Goal: Task Accomplishment & Management: Complete application form

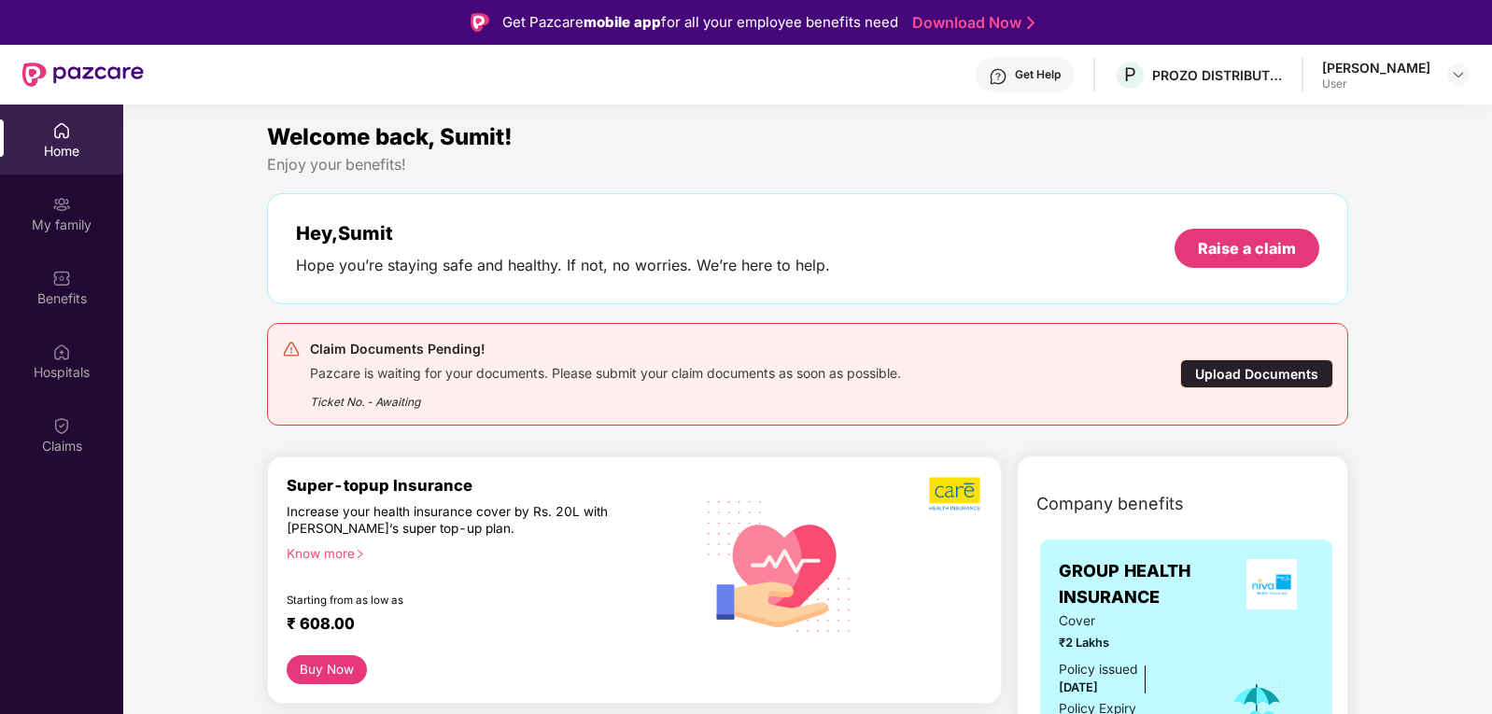
click at [1263, 374] on div "Upload Documents" at bounding box center [1256, 374] width 153 height 29
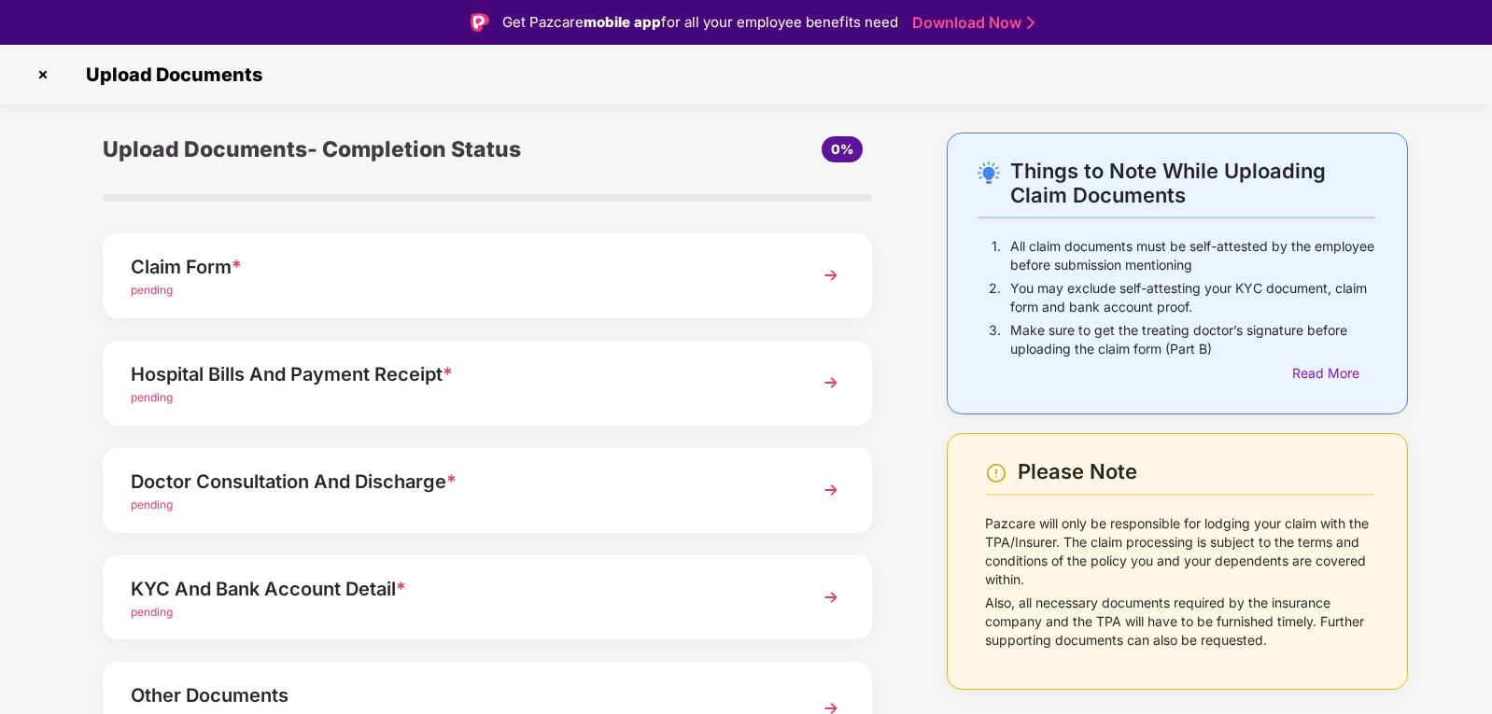
click at [197, 275] on div "Claim Form *" at bounding box center [458, 267] width 654 height 30
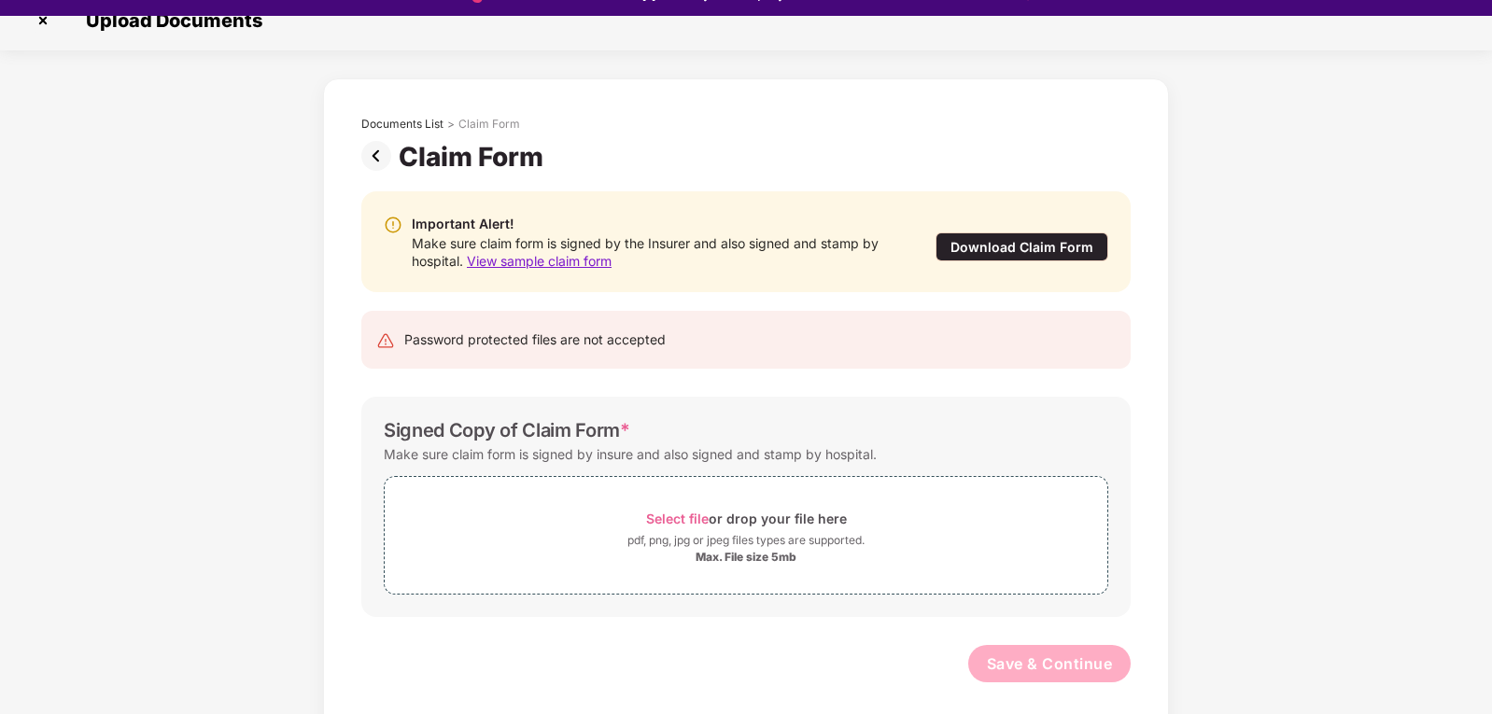
scroll to position [45, 0]
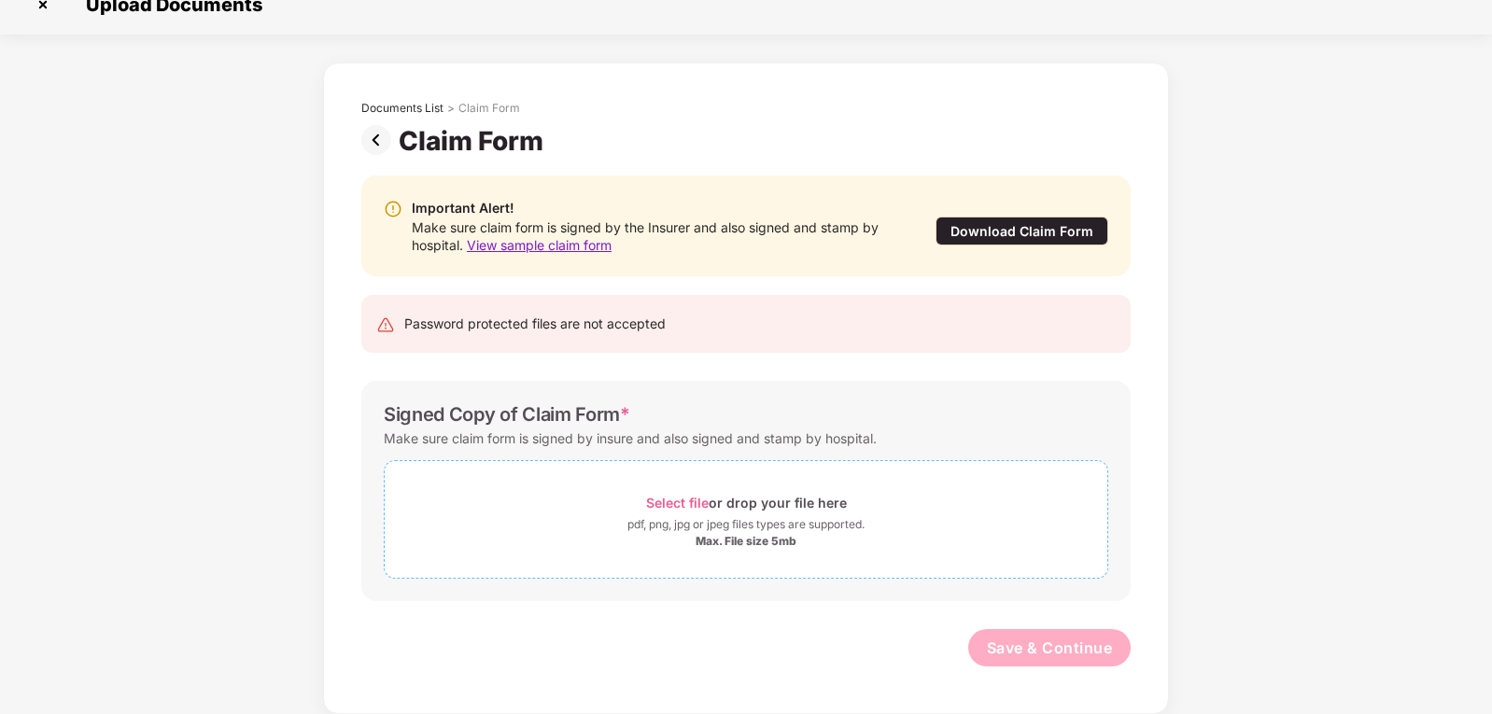
click at [671, 504] on span "Select file" at bounding box center [677, 503] width 63 height 16
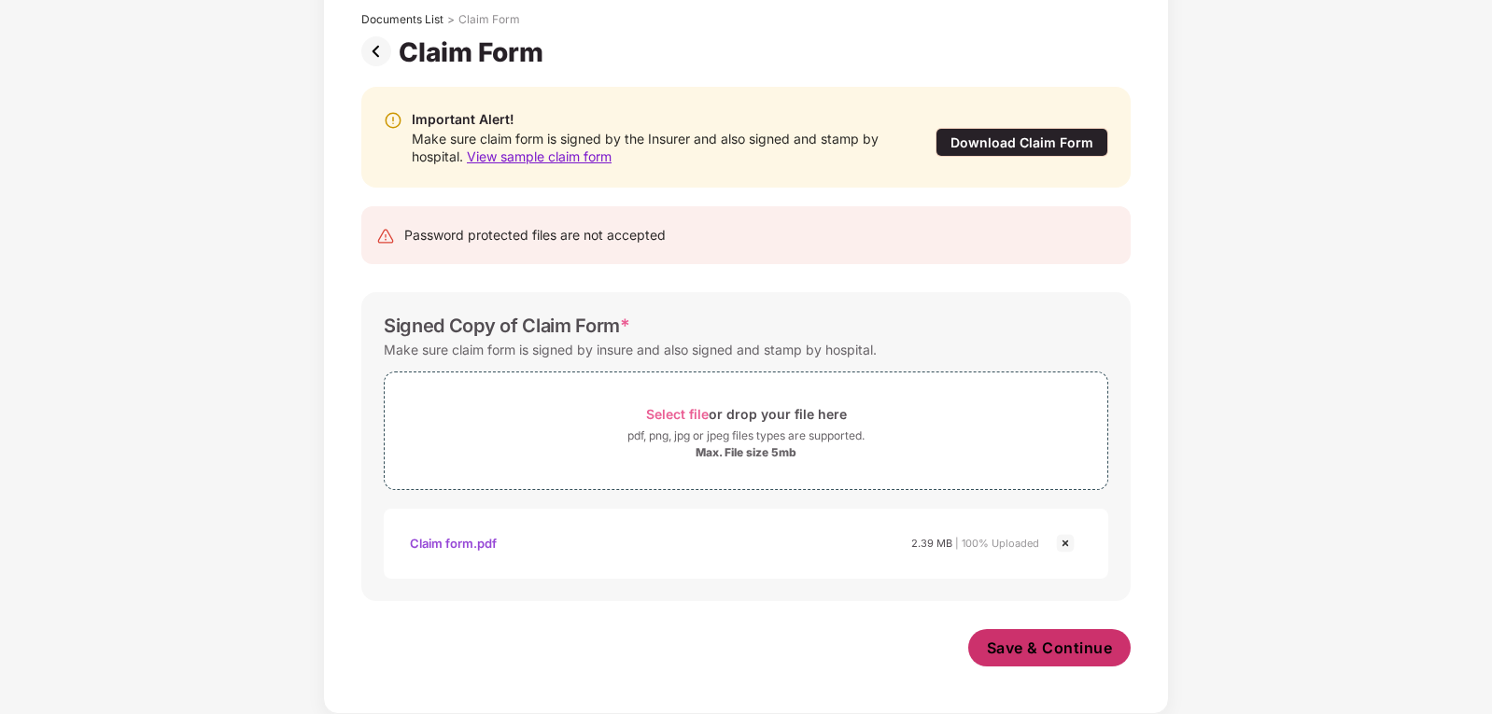
click at [1023, 650] on span "Save & Continue" at bounding box center [1050, 648] width 126 height 21
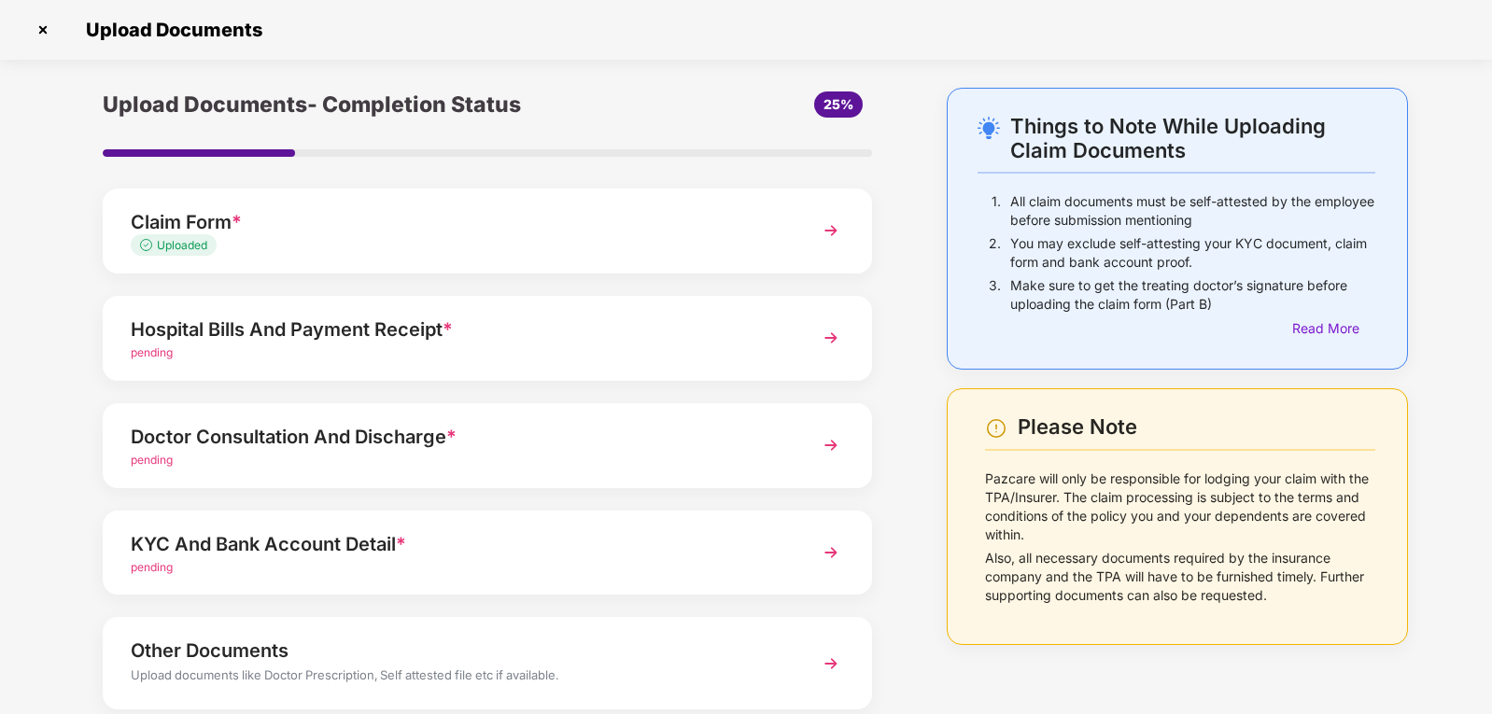
click at [829, 343] on img at bounding box center [831, 338] width 34 height 34
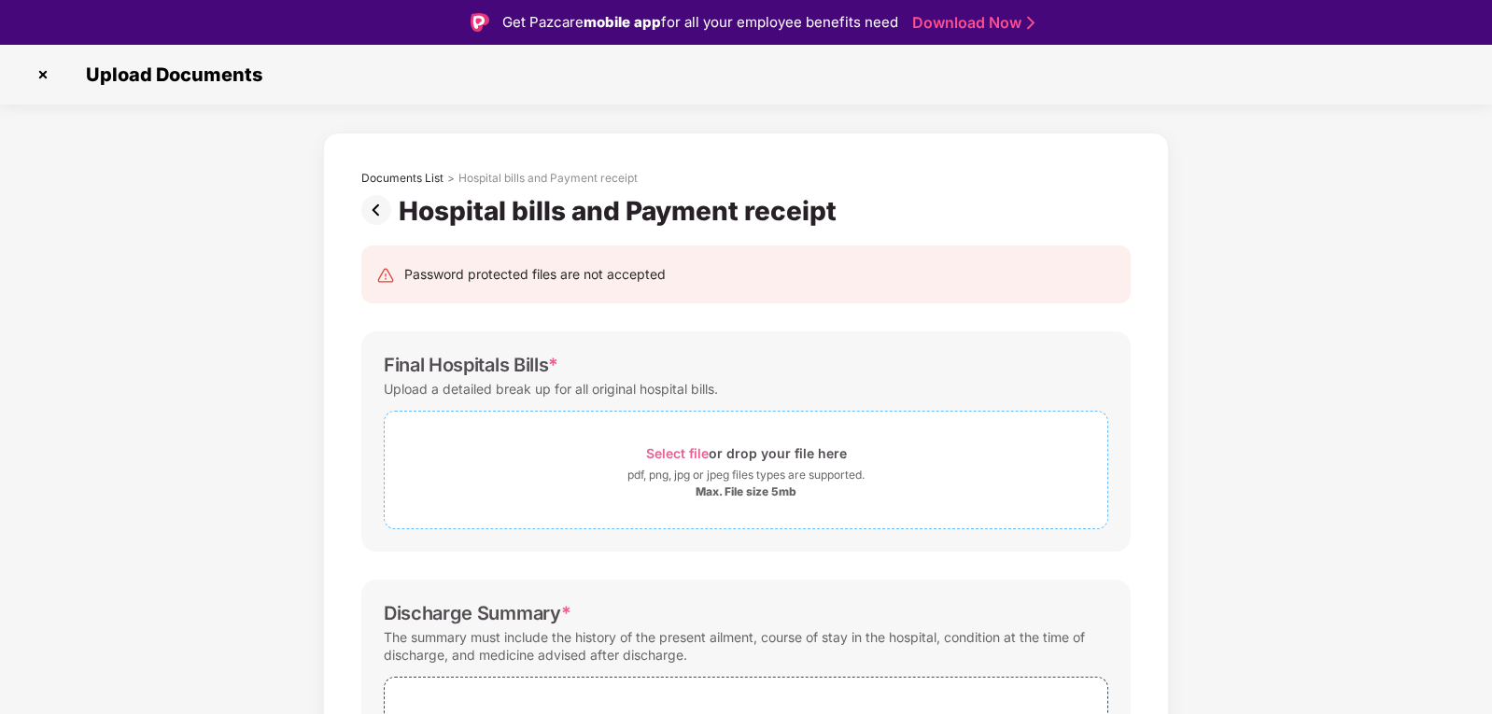
click at [664, 452] on span "Select file" at bounding box center [677, 453] width 63 height 16
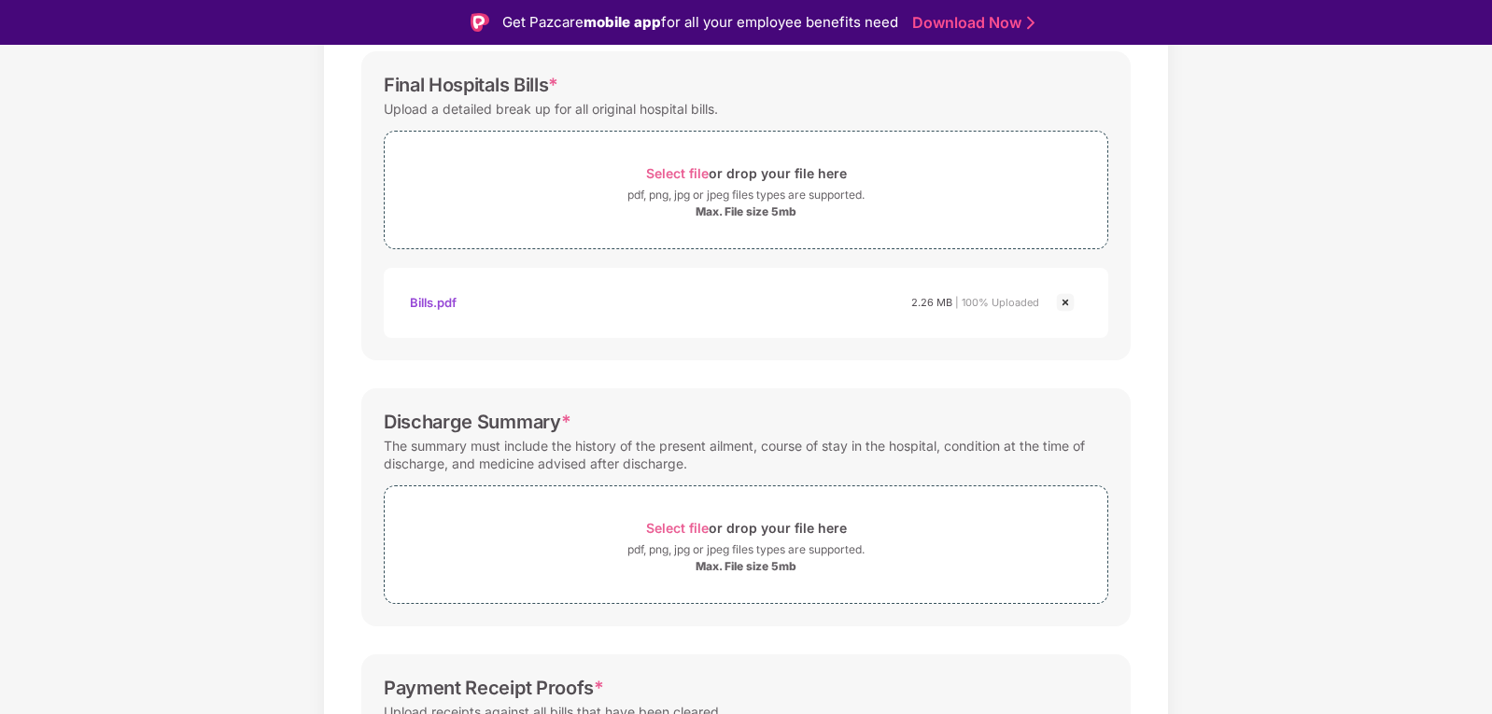
scroll to position [509, 0]
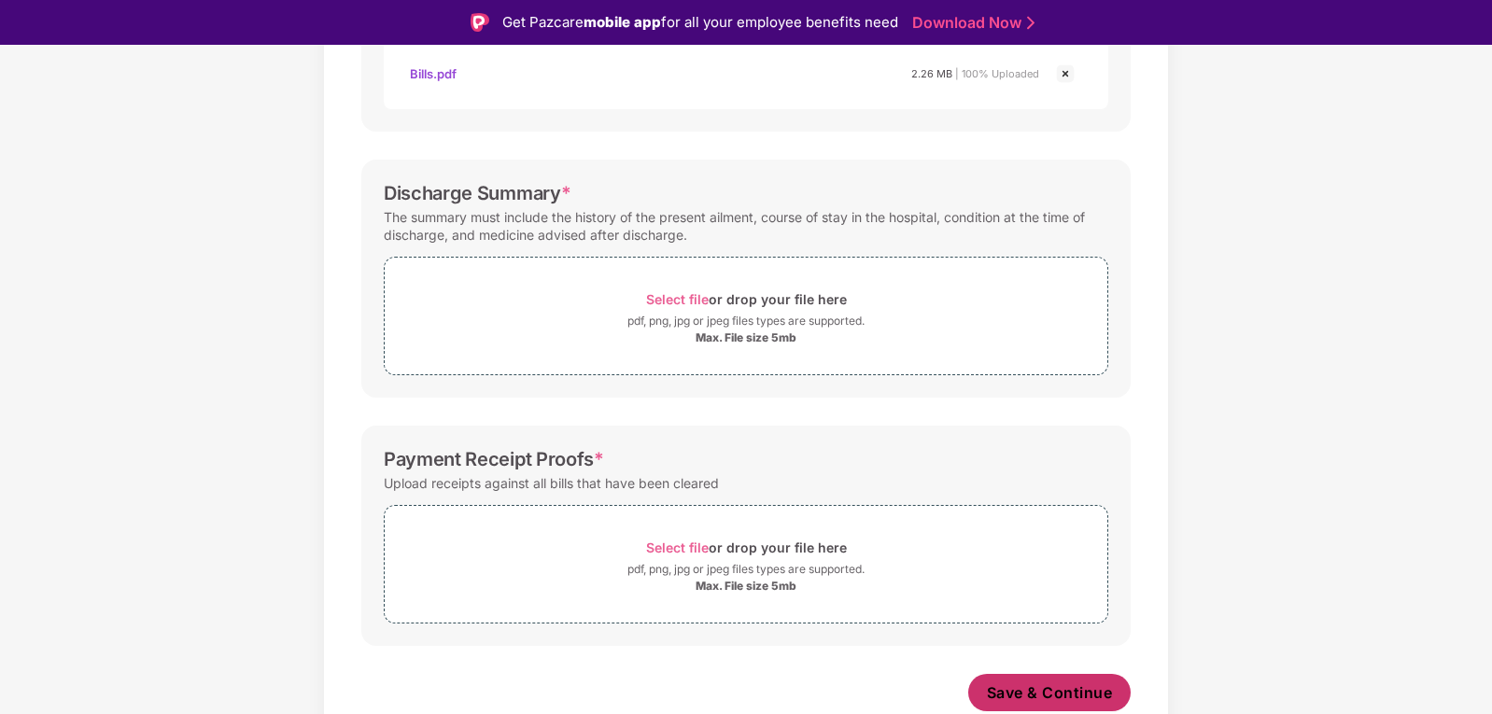
click at [1003, 683] on span "Save & Continue" at bounding box center [1050, 693] width 126 height 21
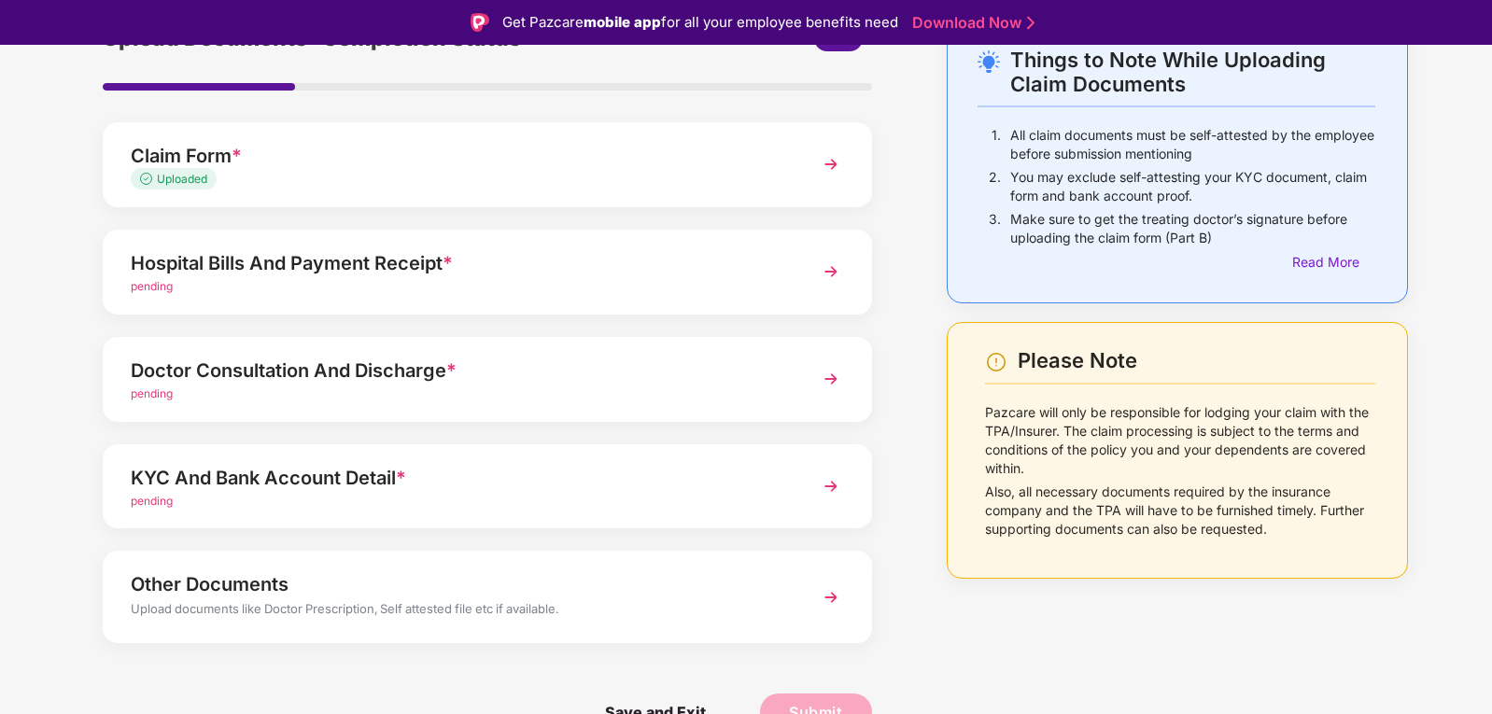
scroll to position [0, 0]
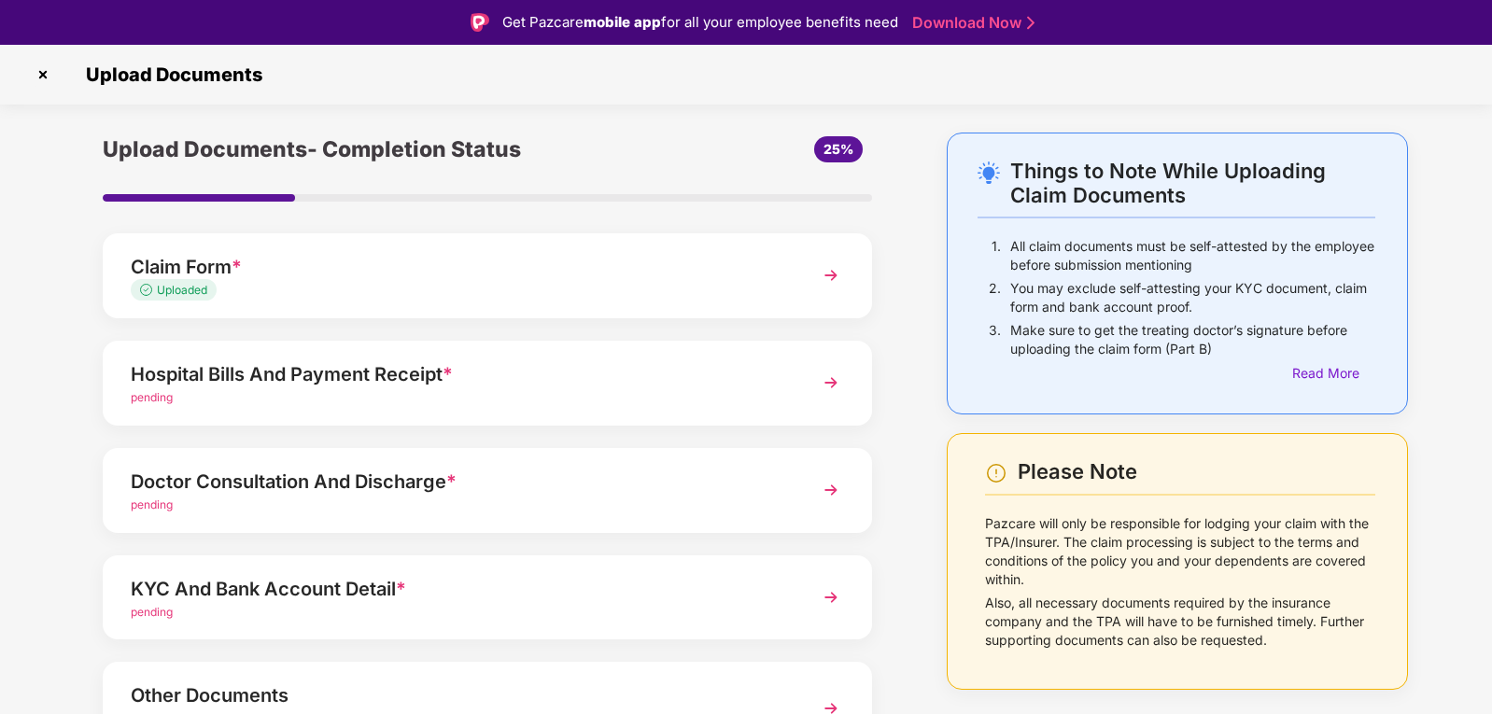
click at [392, 389] on div "pending" at bounding box center [458, 398] width 654 height 18
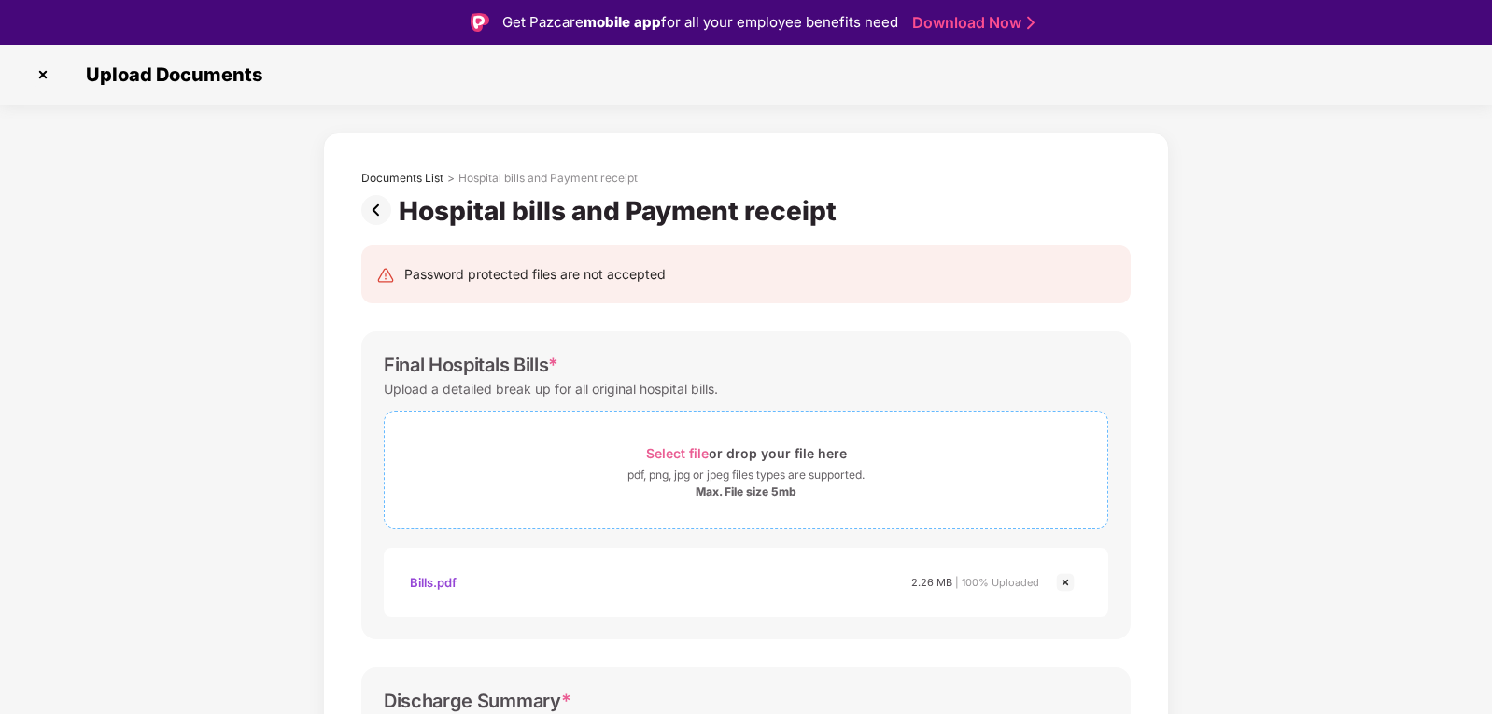
click at [660, 451] on span "Select file" at bounding box center [677, 453] width 63 height 16
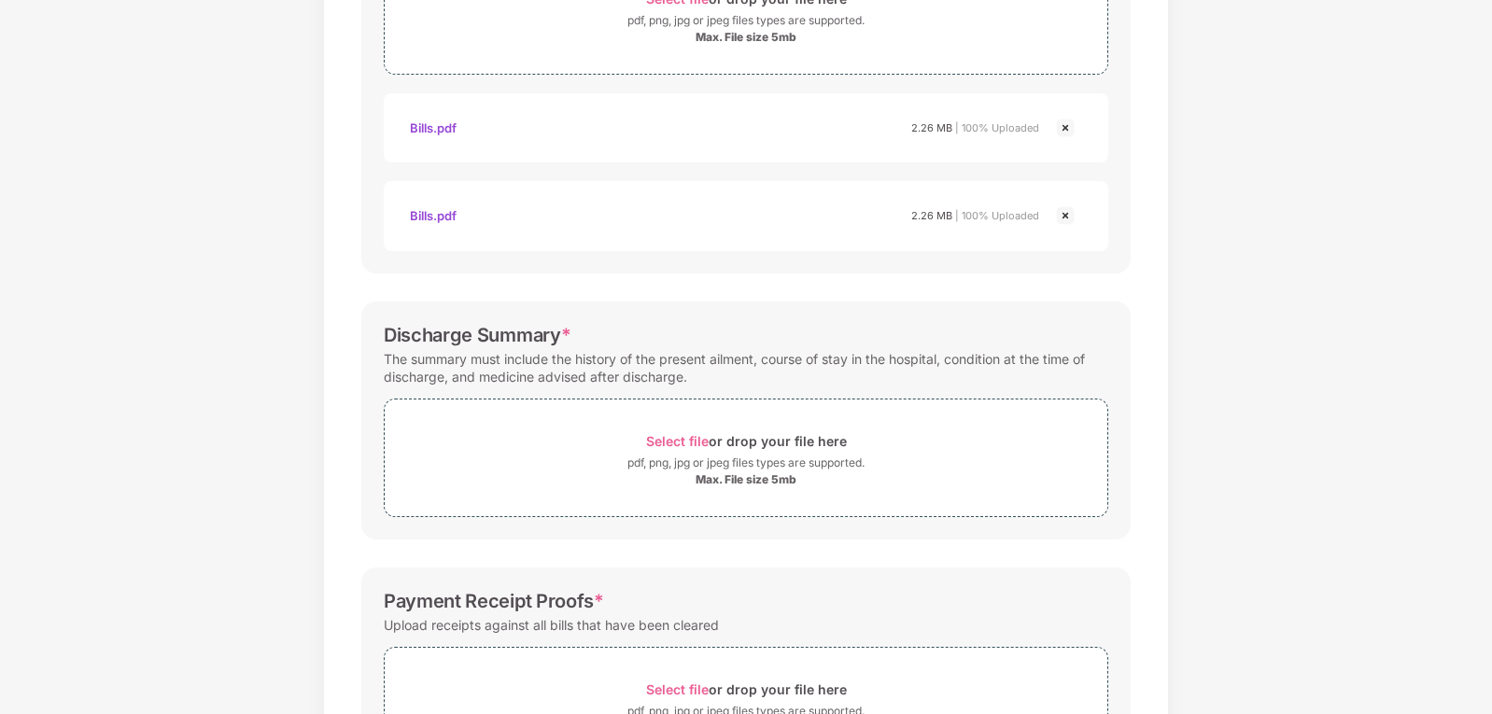
scroll to position [317, 0]
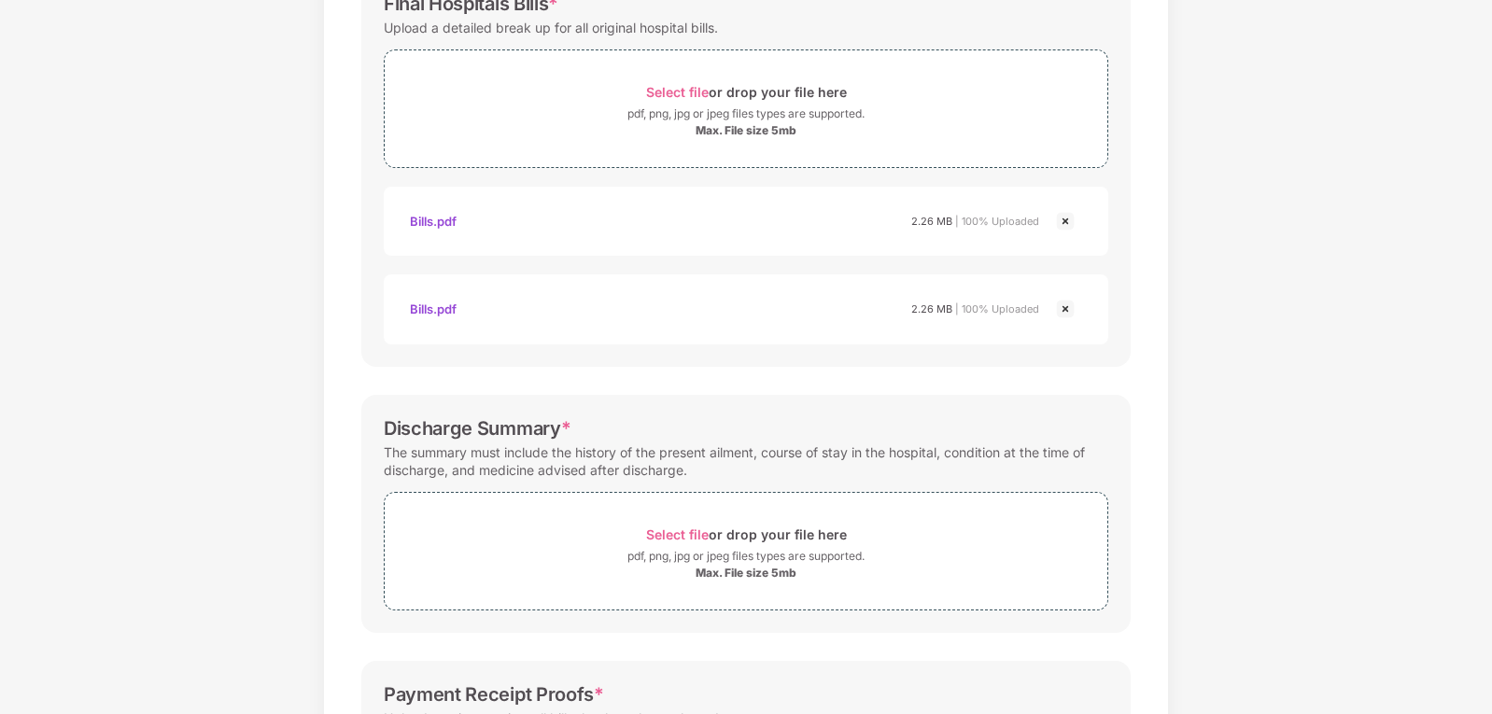
click at [1065, 304] on img at bounding box center [1065, 309] width 22 height 22
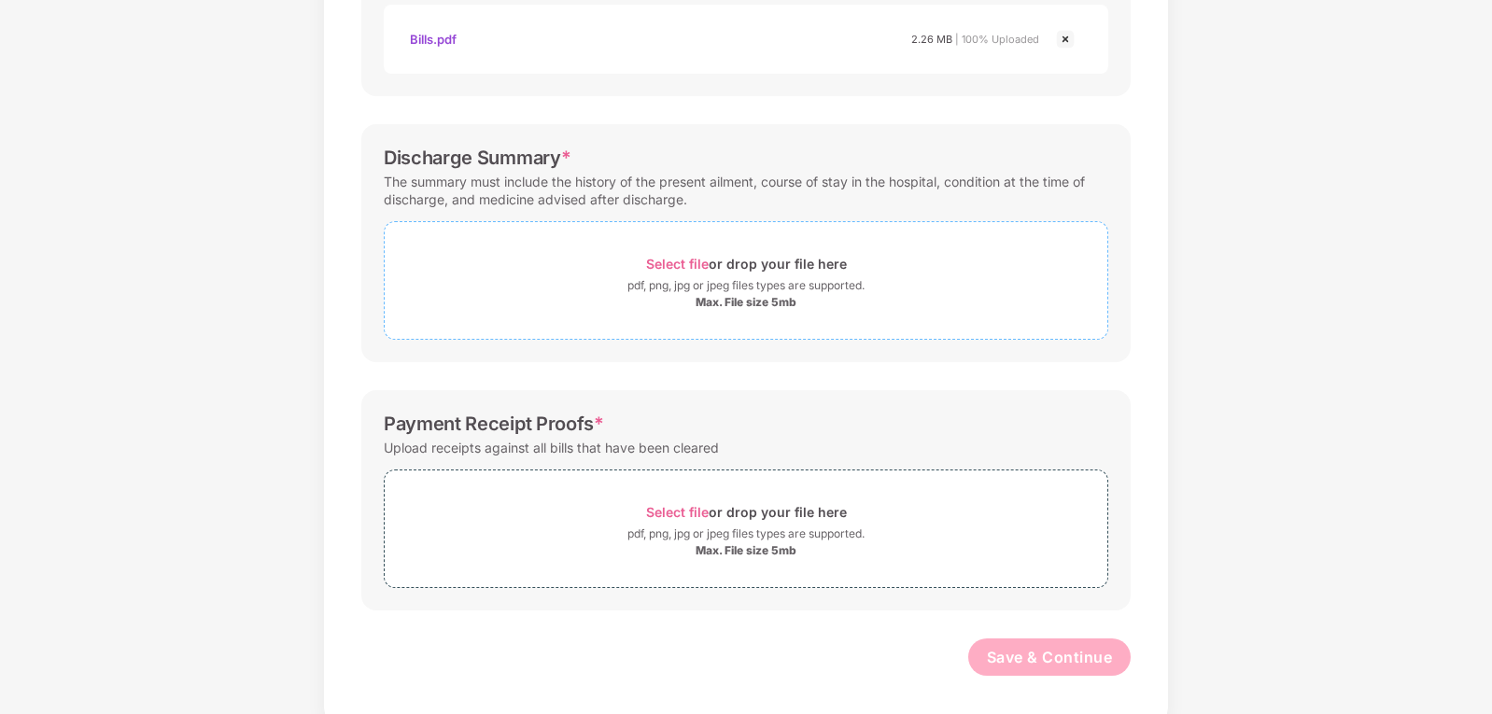
scroll to position [508, 0]
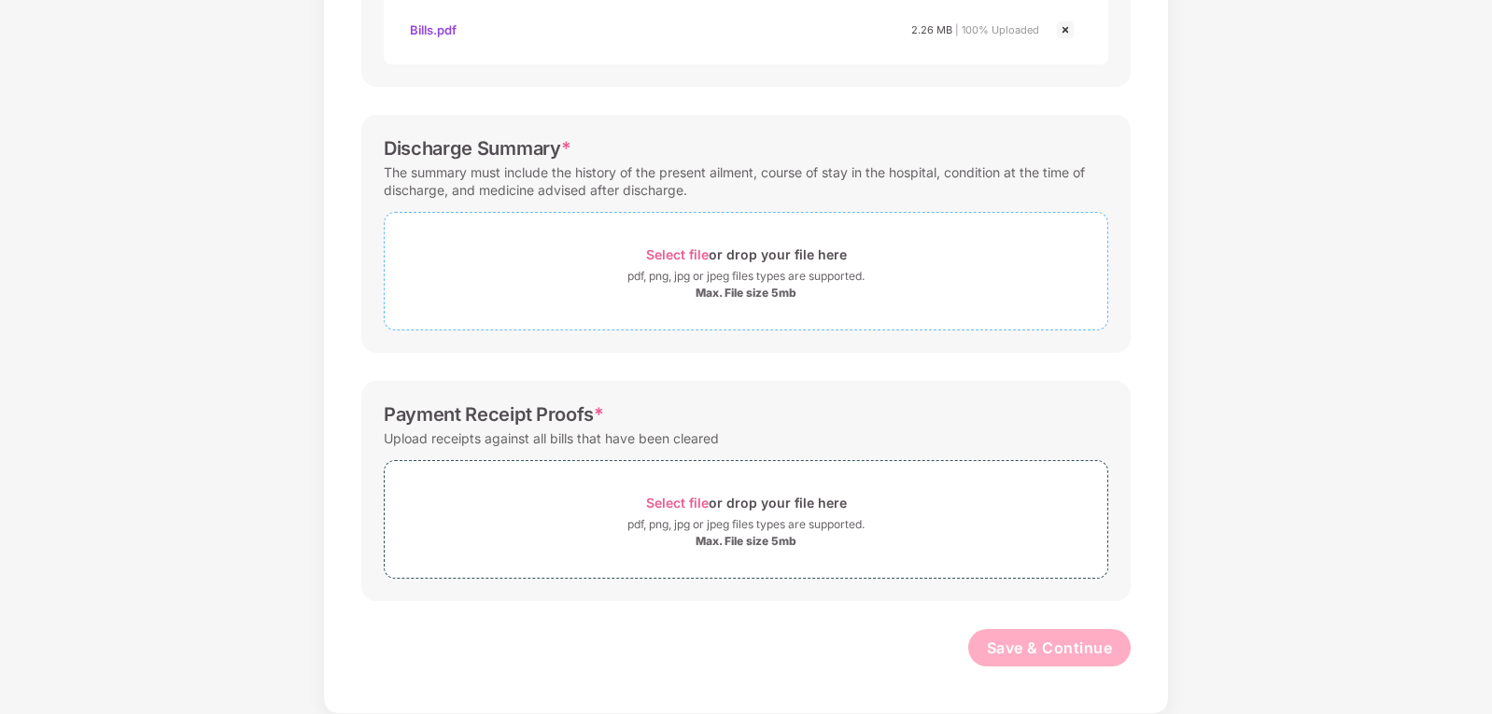
click at [663, 253] on span "Select file" at bounding box center [677, 255] width 63 height 16
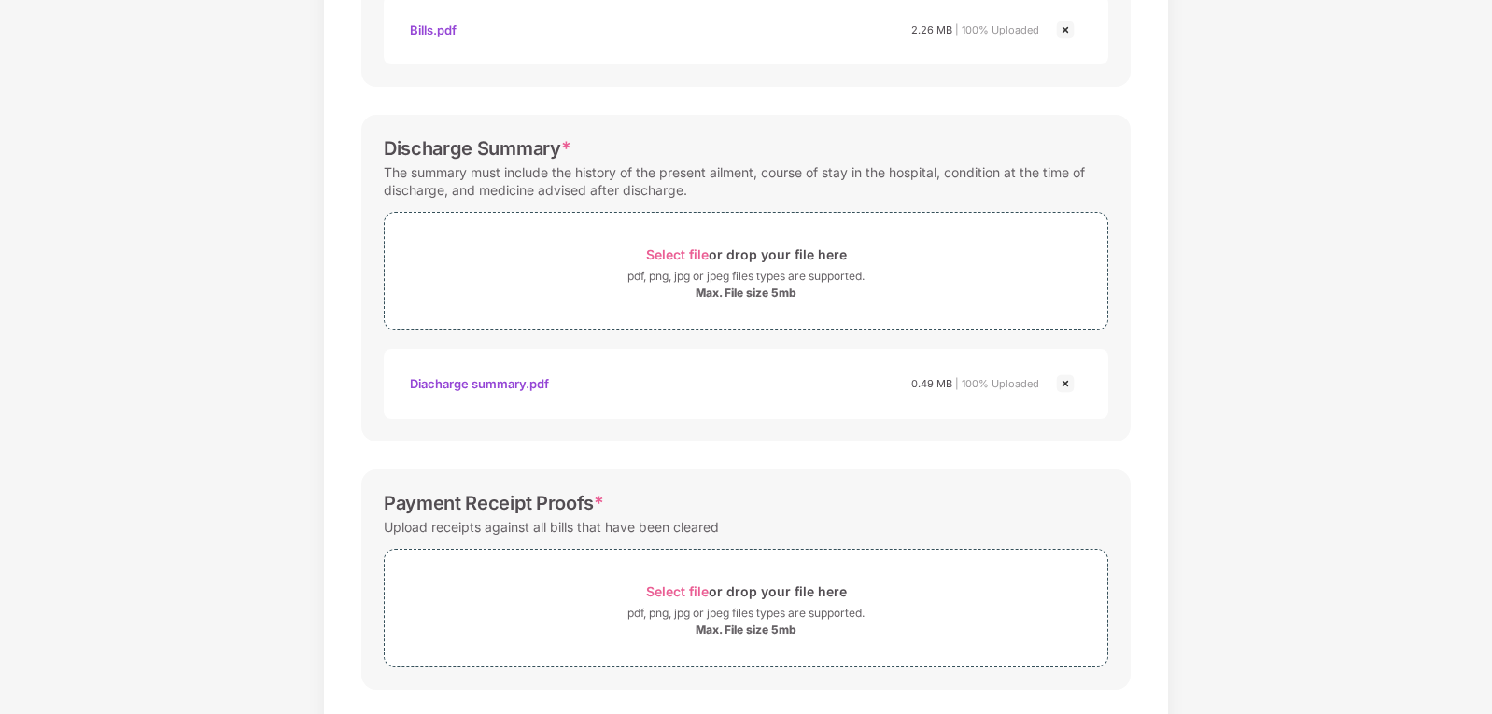
scroll to position [597, 0]
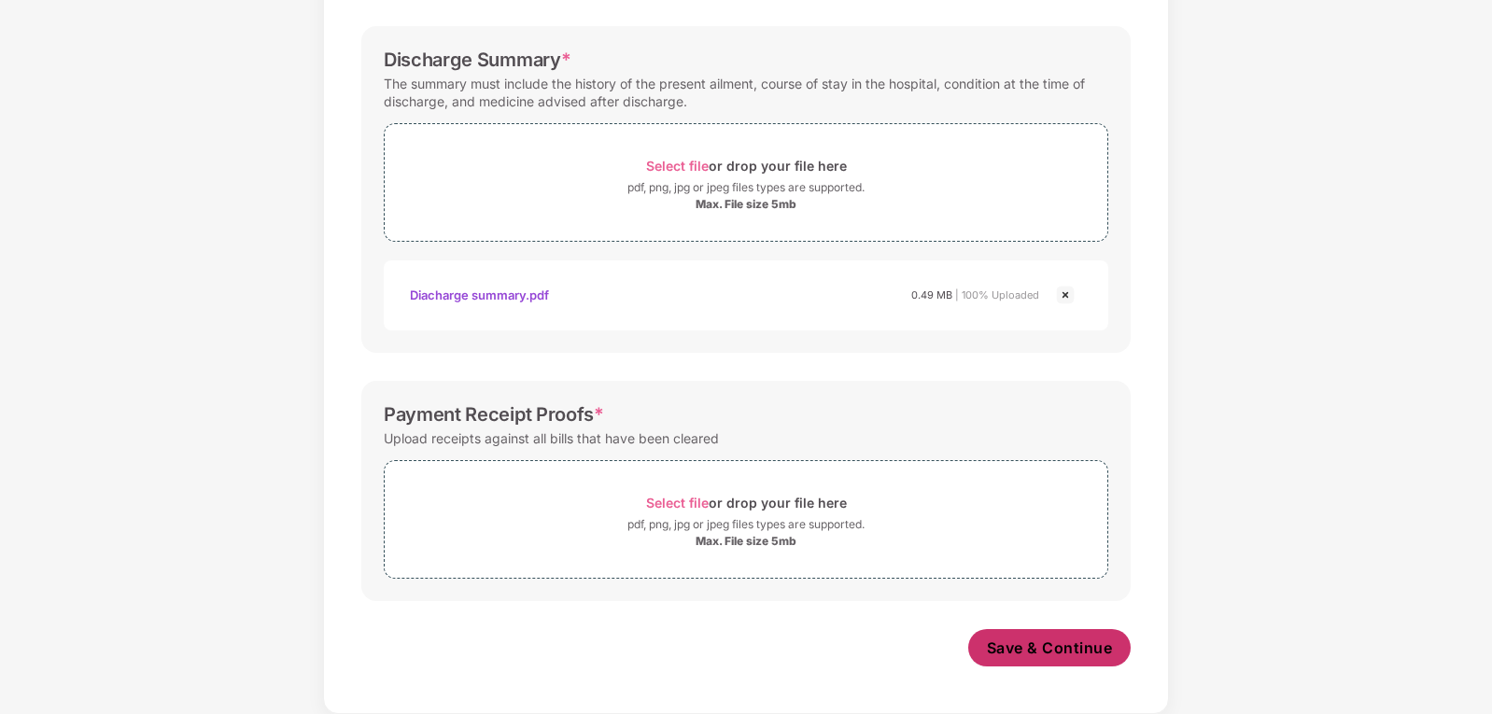
click at [1026, 647] on span "Save & Continue" at bounding box center [1050, 648] width 126 height 21
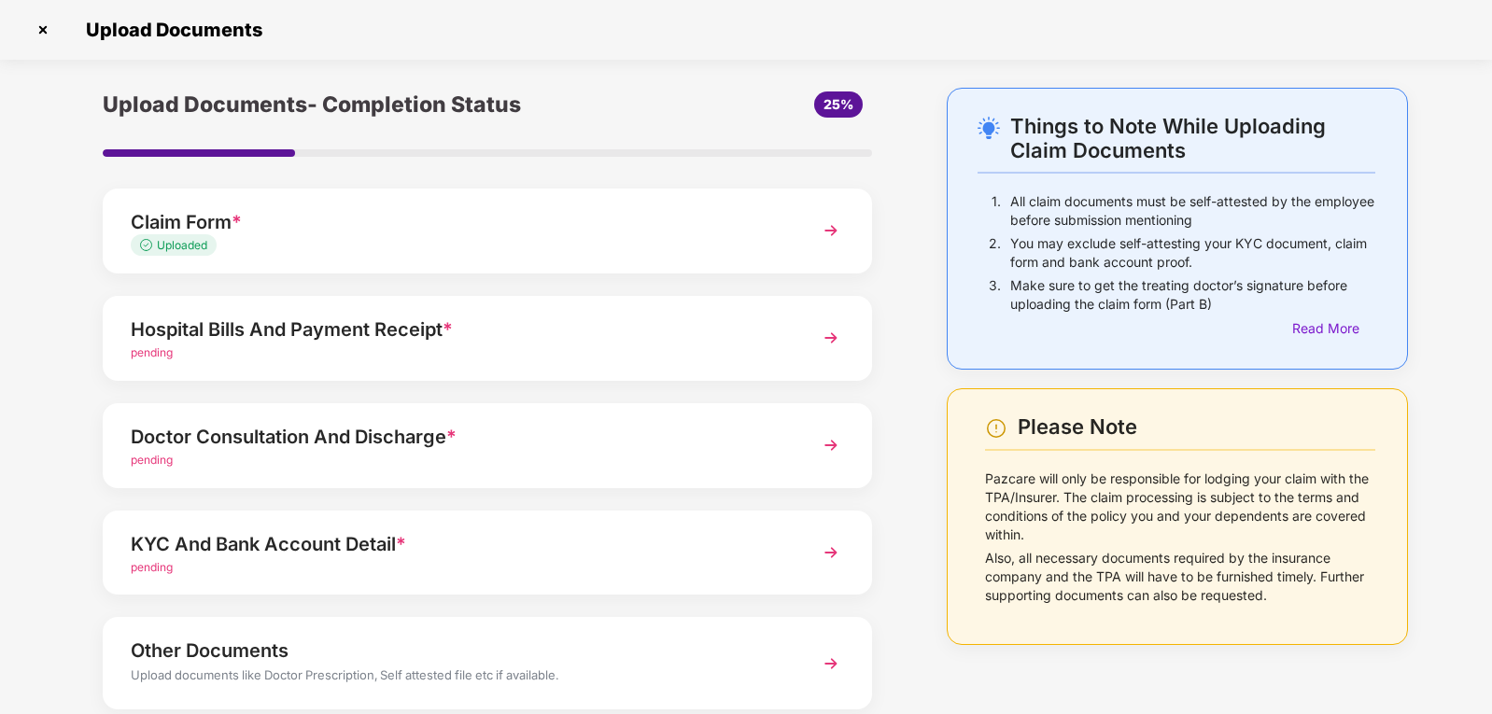
click at [637, 450] on div "Doctor Consultation And Discharge *" at bounding box center [458, 437] width 654 height 30
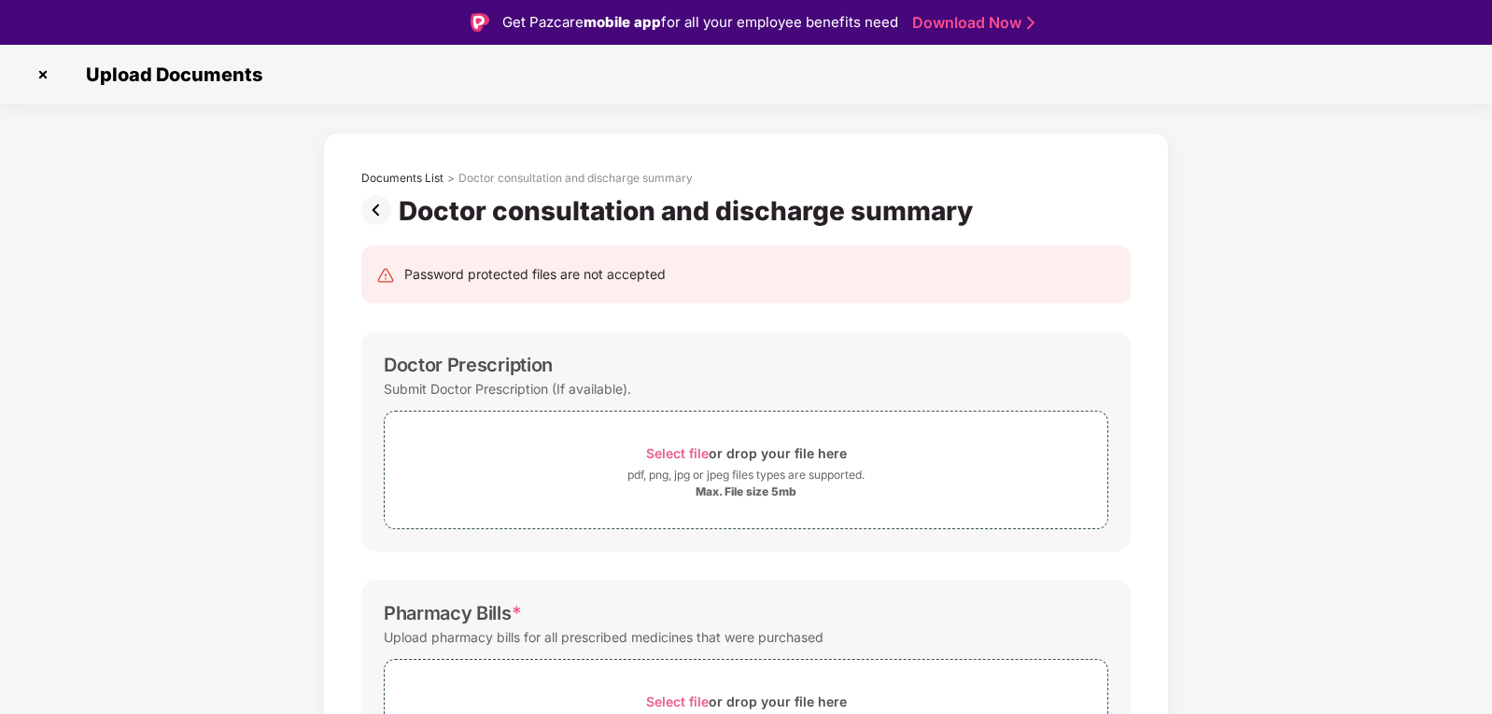
click at [38, 71] on img at bounding box center [43, 75] width 30 height 30
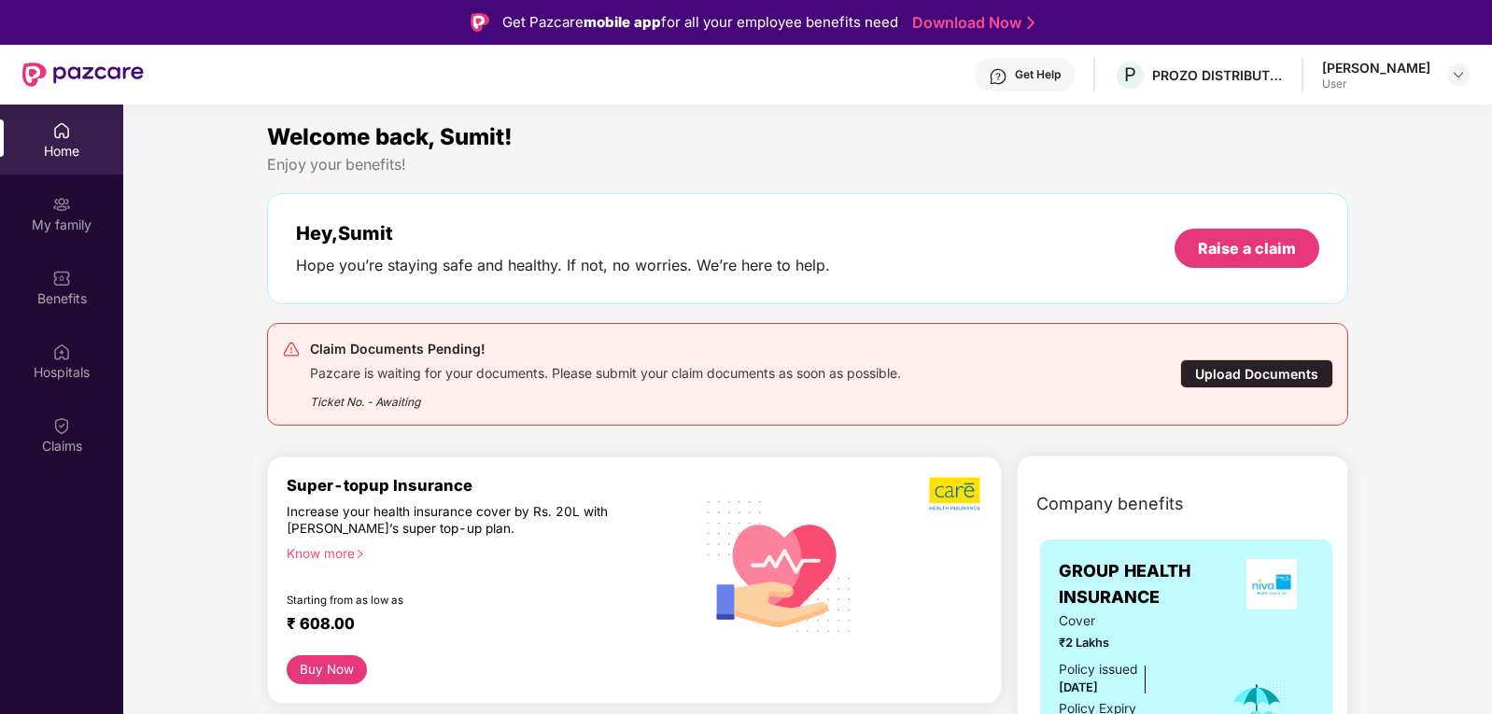
click at [1222, 370] on div "Upload Documents" at bounding box center [1256, 374] width 153 height 29
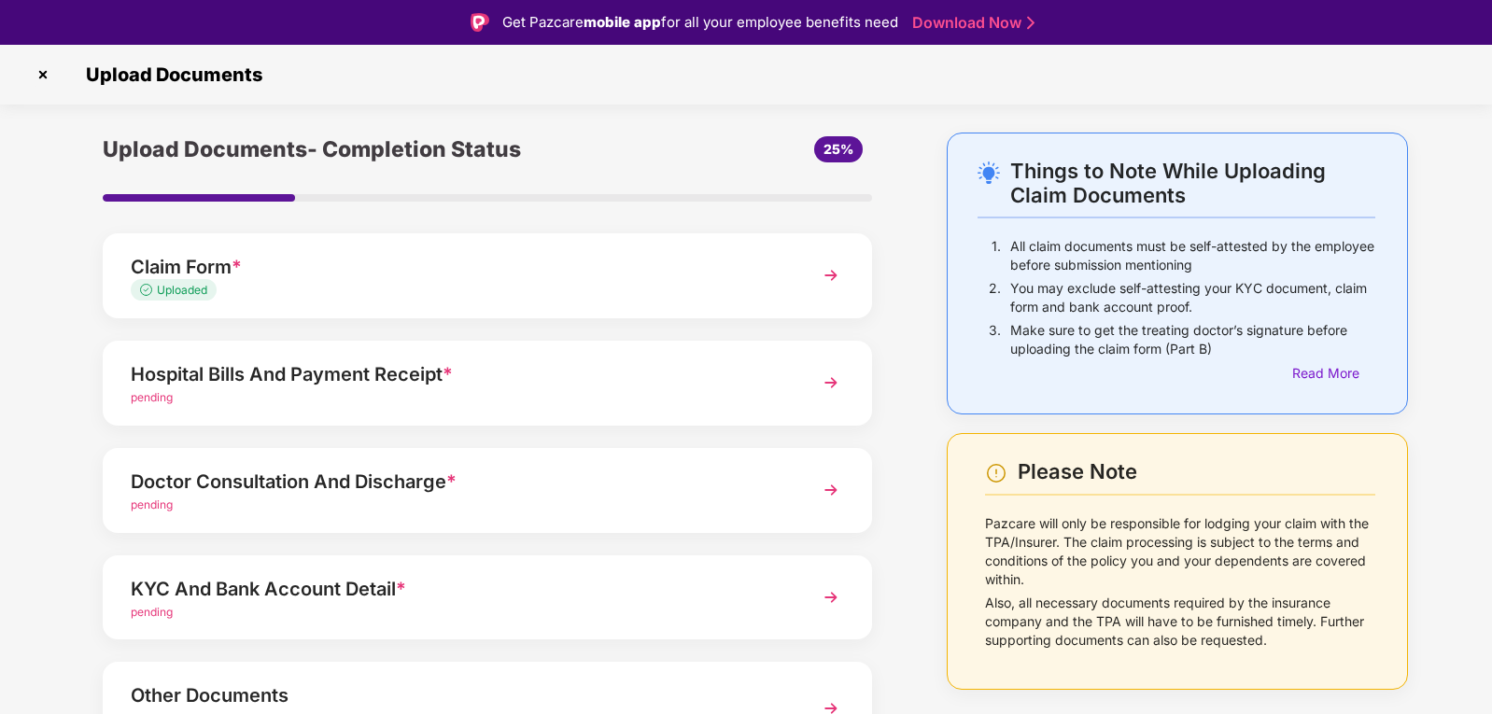
click at [47, 69] on img at bounding box center [43, 75] width 30 height 30
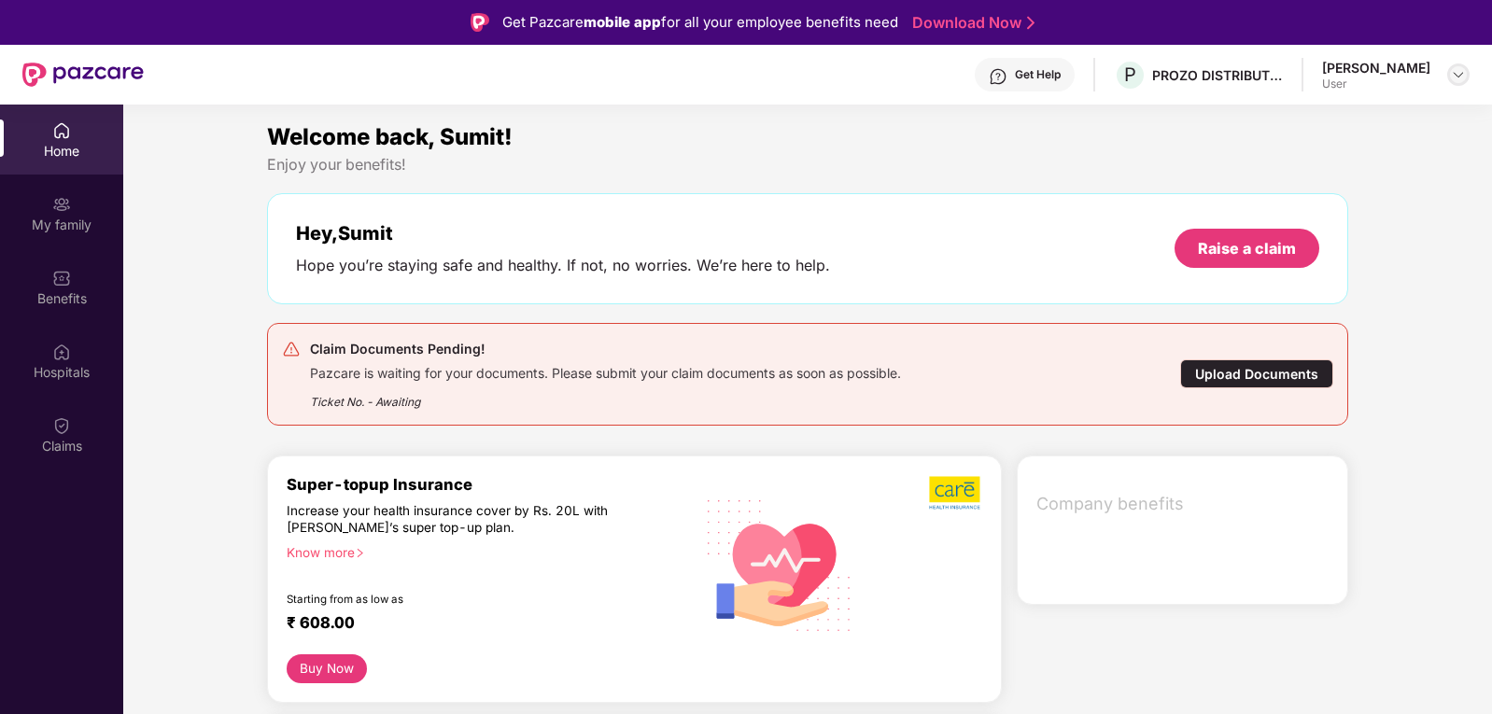
click at [1457, 76] on img at bounding box center [1458, 74] width 15 height 15
click at [1286, 115] on div "Logout" at bounding box center [1370, 119] width 243 height 36
